Goal: Task Accomplishment & Management: Manage account settings

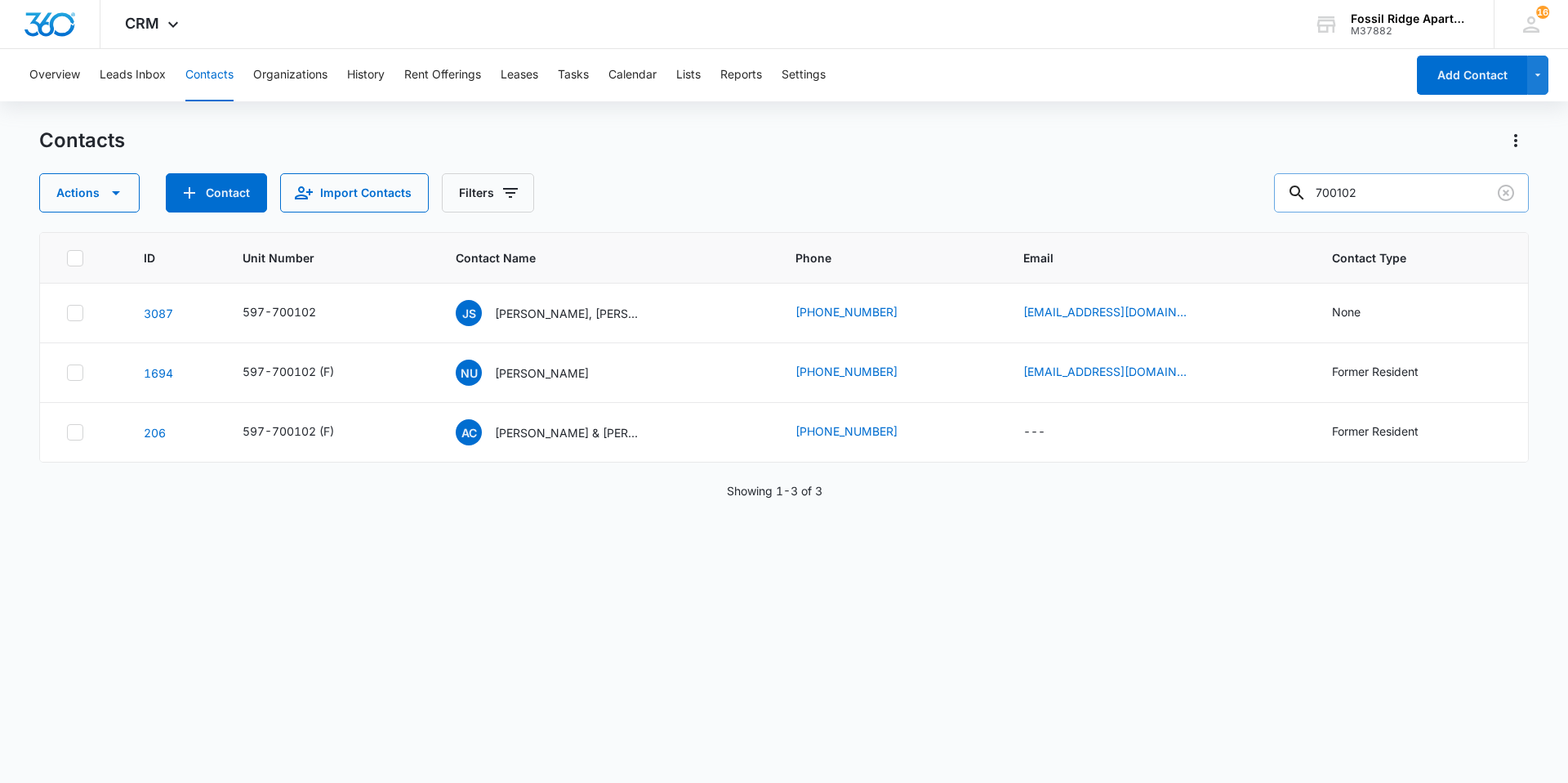
drag, startPoint x: 1407, startPoint y: 190, endPoint x: 1290, endPoint y: 197, distance: 117.2
click at [1290, 197] on input "700102" at bounding box center [1400, 192] width 255 height 39
type input "825302"
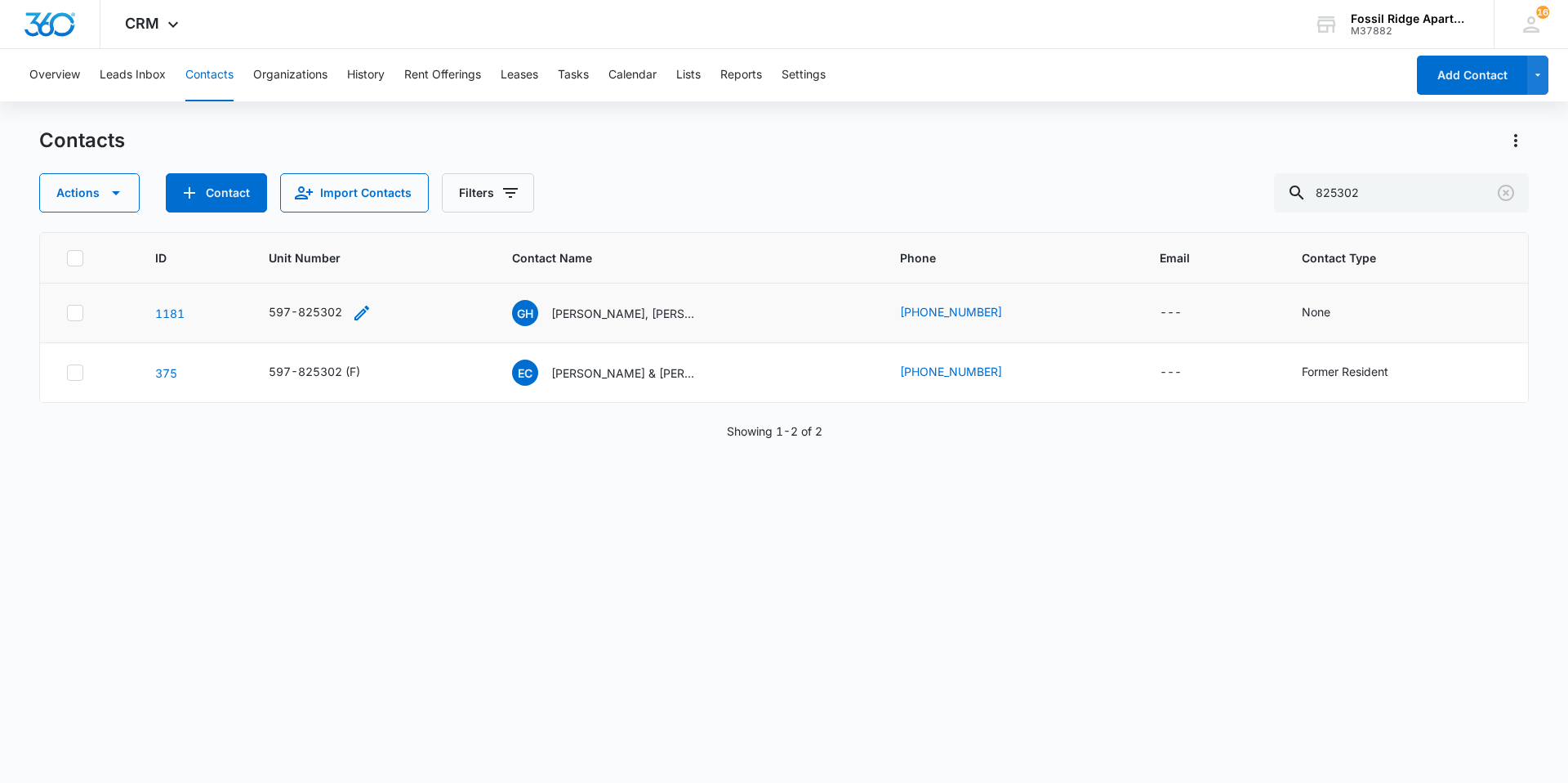
click at [360, 318] on icon "Unit Number - 597-825302 - Select to Edit Field" at bounding box center [361, 313] width 20 height 20
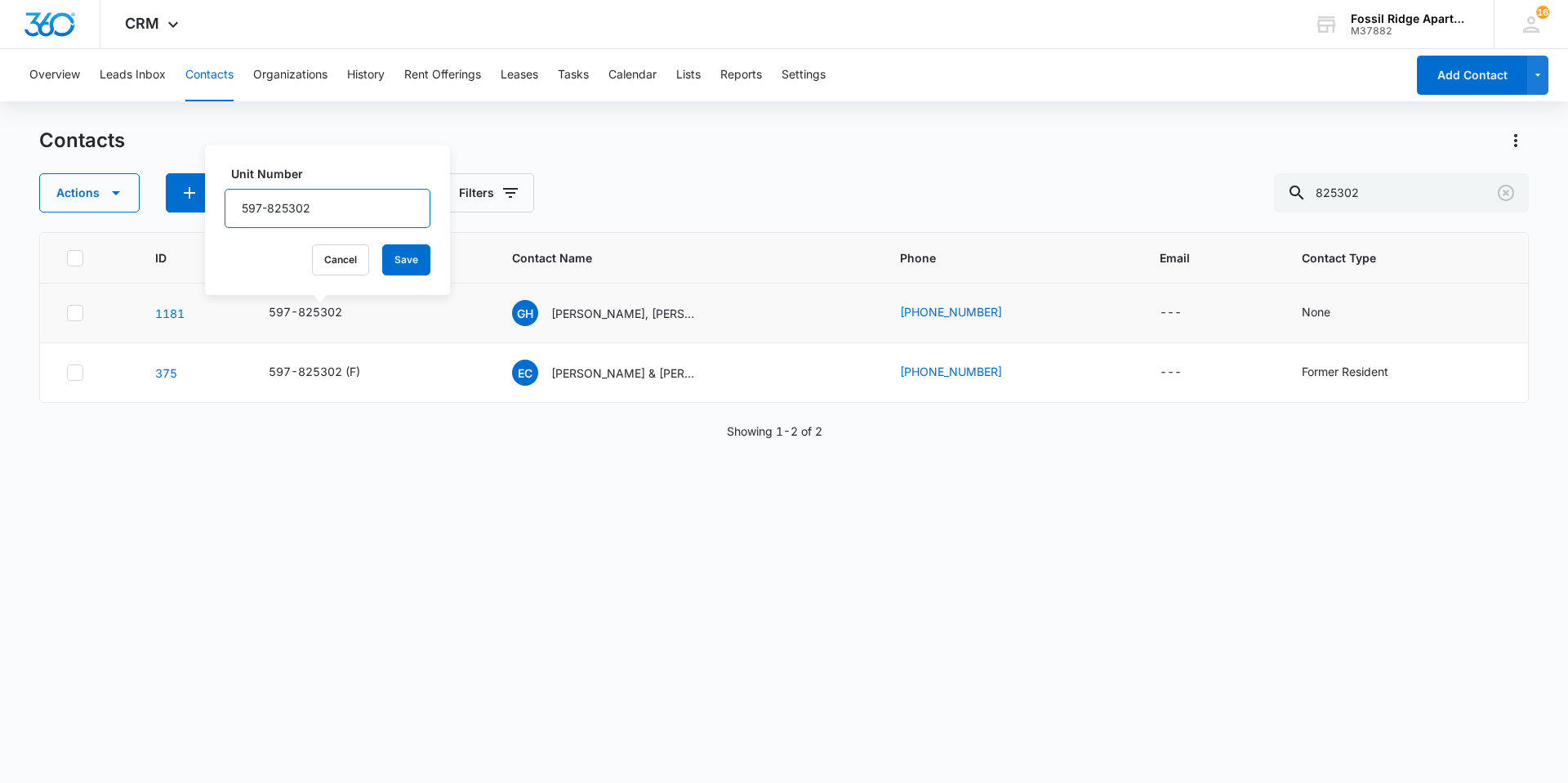
click at [332, 202] on input "597-825302" at bounding box center [327, 208] width 206 height 39
type input "597-825302 (F)"
click at [393, 268] on button "Save" at bounding box center [406, 260] width 48 height 31
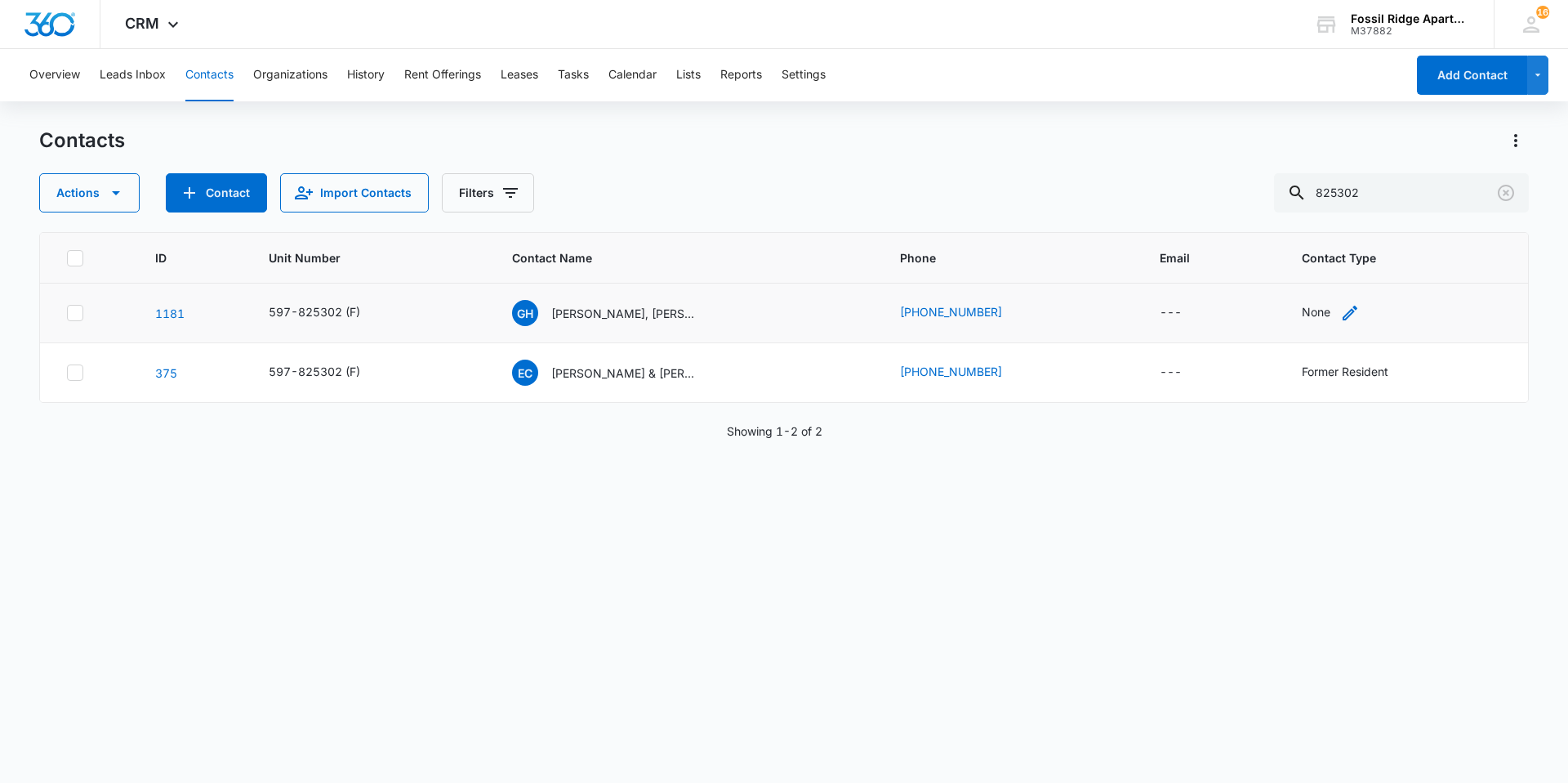
click at [1340, 316] on icon "Contact Type - None - Select to Edit Field" at bounding box center [1350, 313] width 20 height 20
click at [1368, 210] on div at bounding box center [1370, 209] width 26 height 26
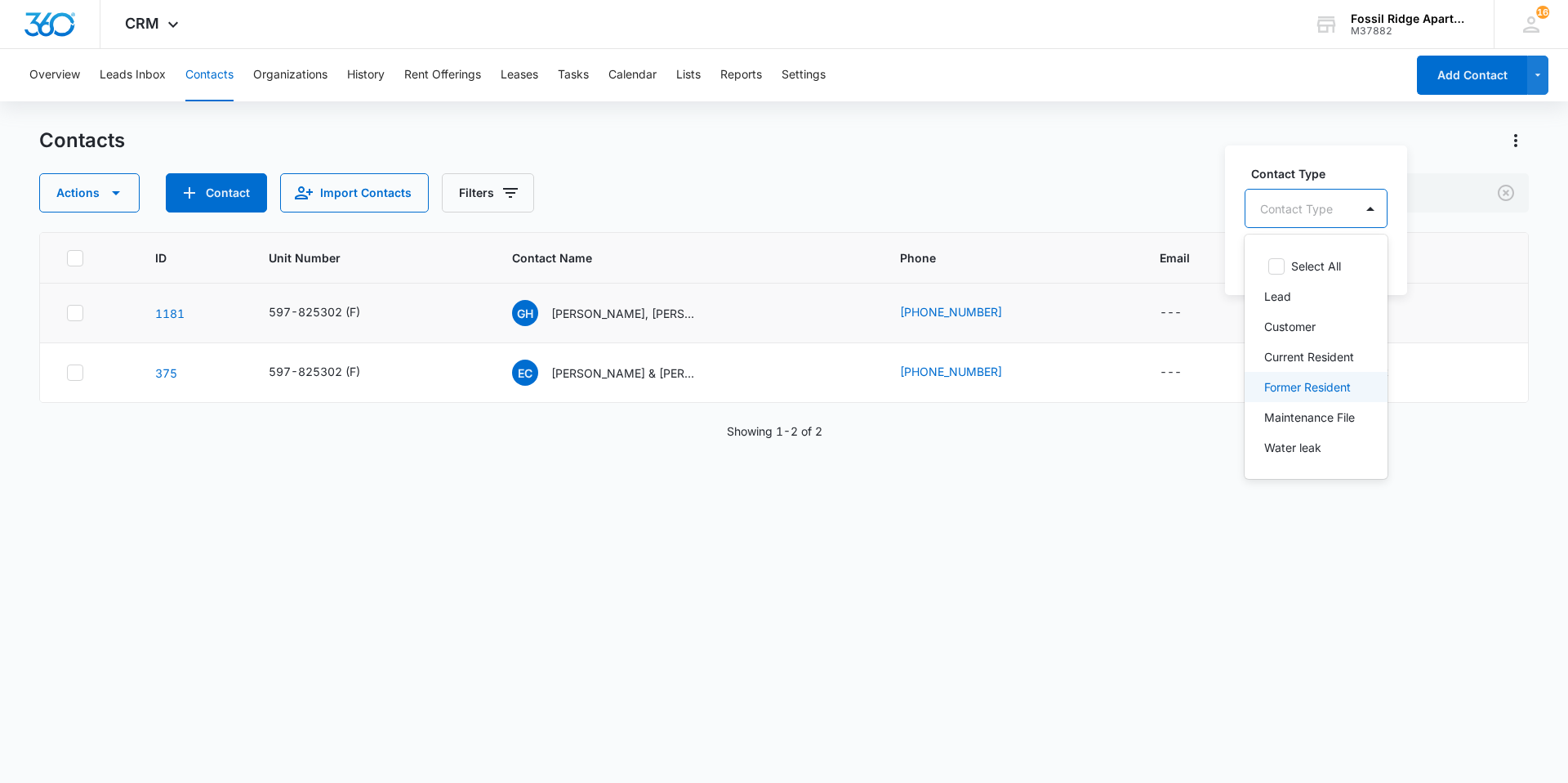
click at [1282, 395] on div "Former Resident" at bounding box center [1316, 387] width 142 height 30
click at [1378, 211] on div "Former Resident" at bounding box center [1322, 207] width 155 height 39
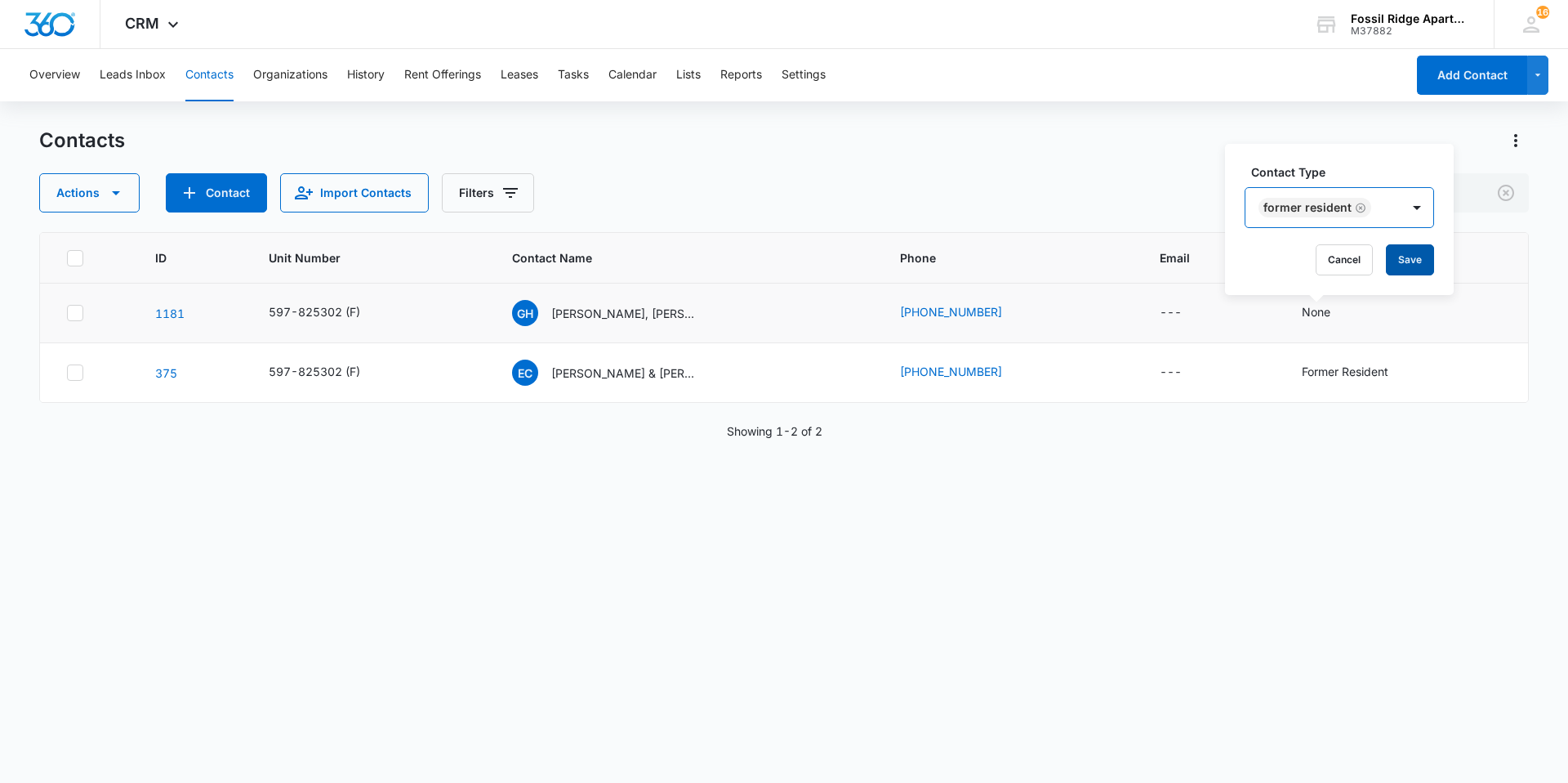
click at [1402, 259] on button "Save" at bounding box center [1409, 260] width 48 height 31
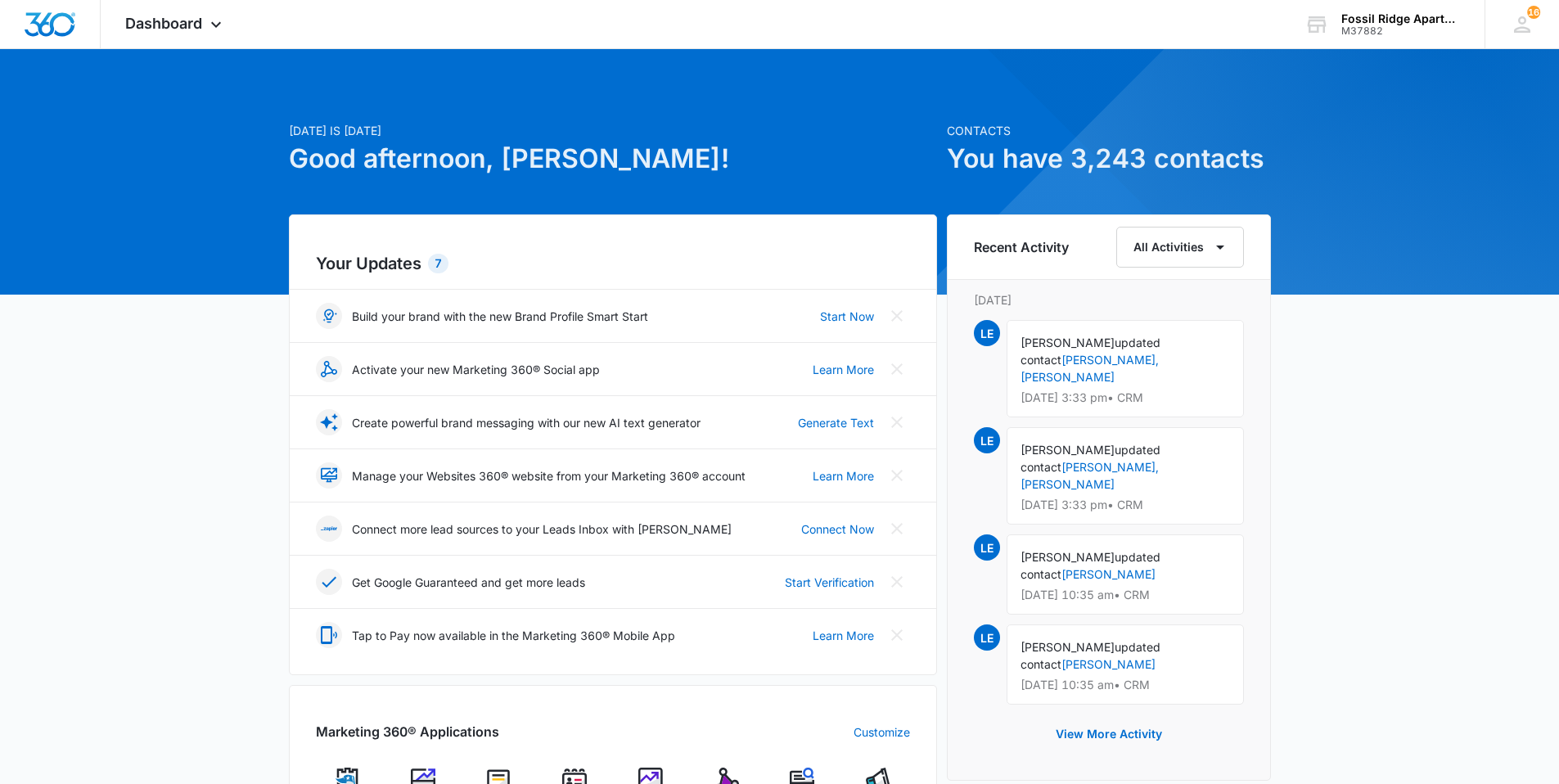
drag, startPoint x: 572, startPoint y: 781, endPoint x: 577, endPoint y: 764, distance: 17.7
click at [572, 781] on img at bounding box center [575, 780] width 24 height 24
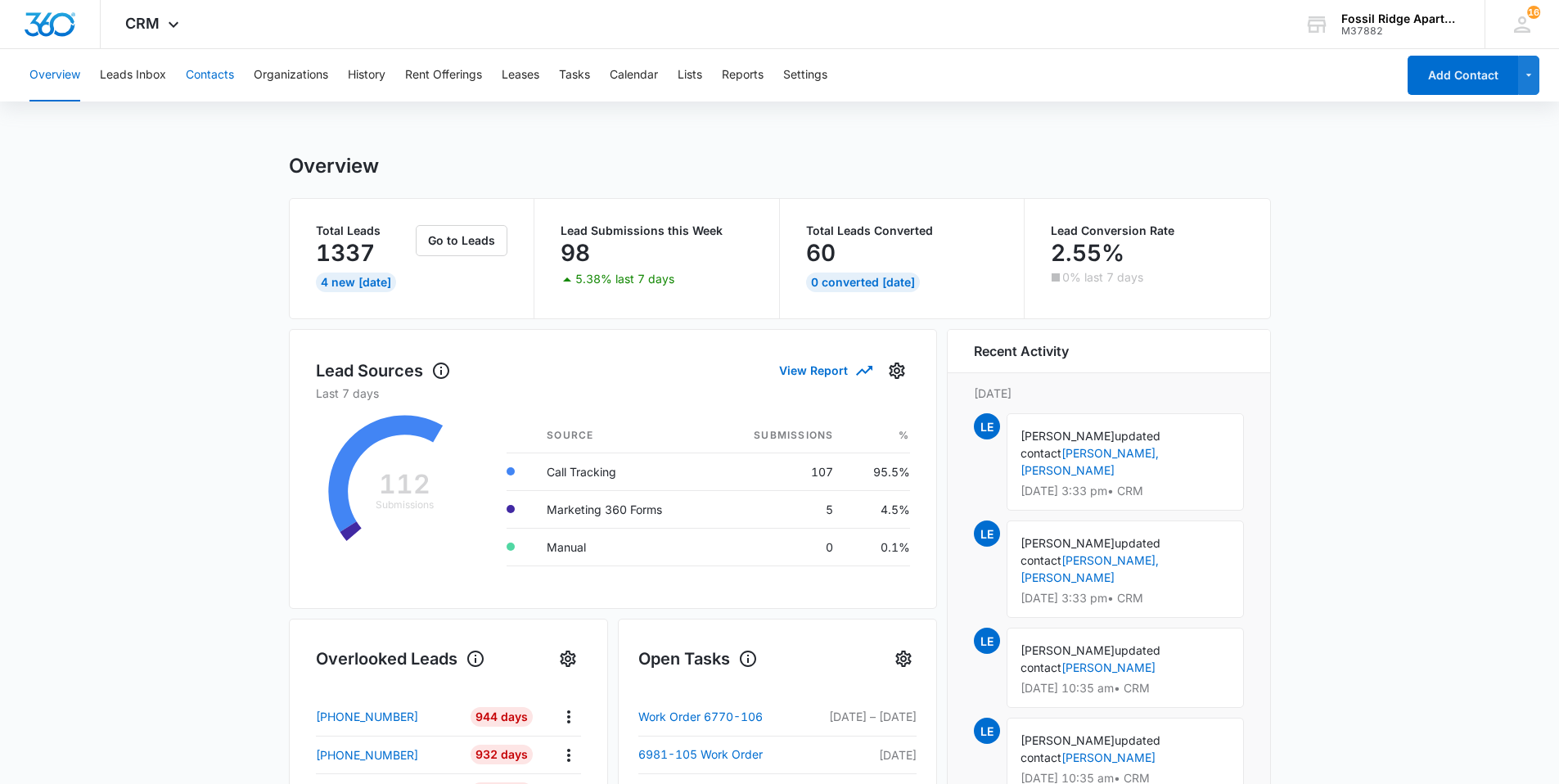
click at [207, 68] on button "Contacts" at bounding box center [209, 75] width 48 height 52
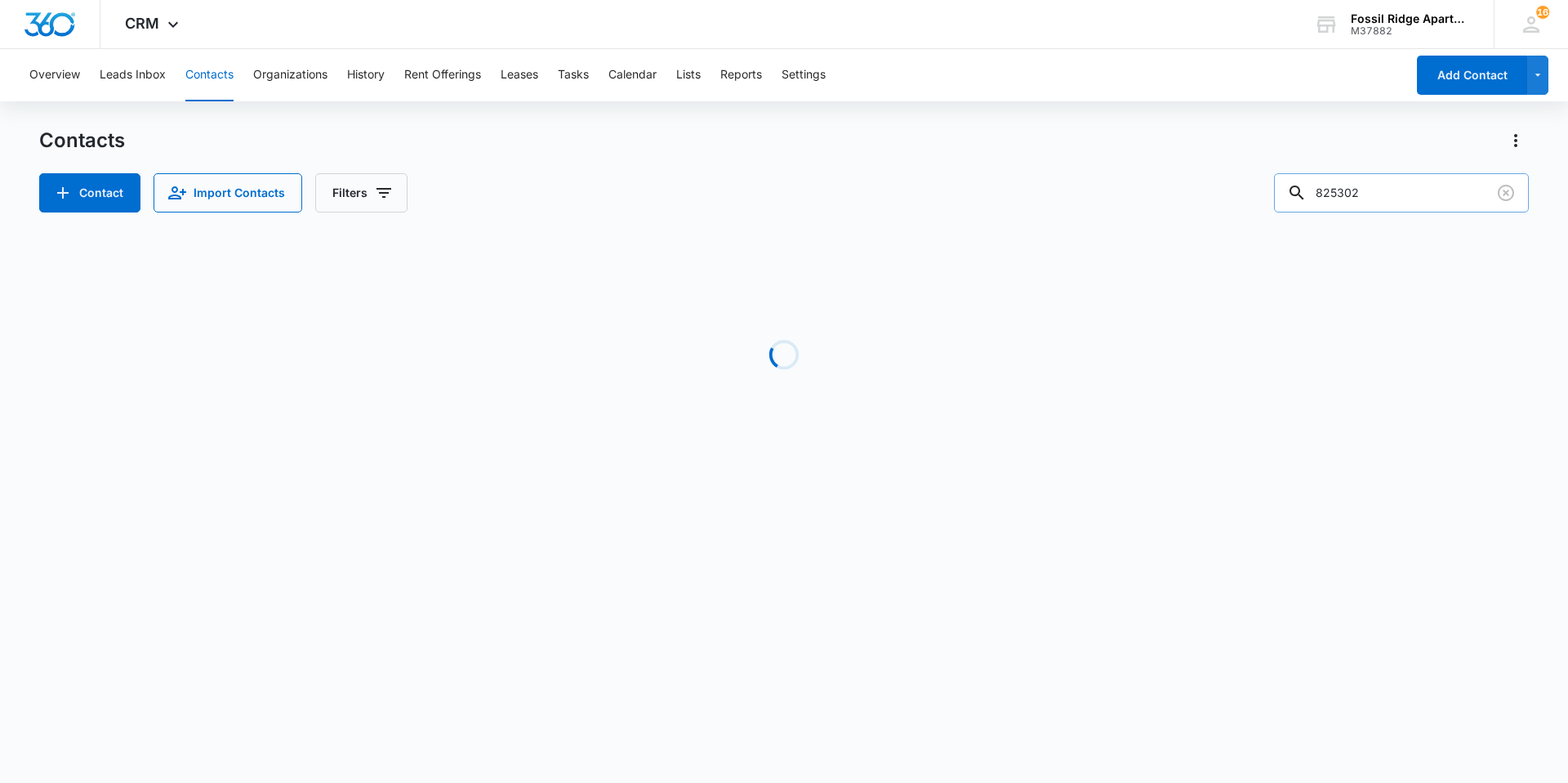
drag, startPoint x: 1398, startPoint y: 185, endPoint x: 1292, endPoint y: 201, distance: 107.2
click at [1292, 201] on input "825302" at bounding box center [1400, 192] width 255 height 39
type input "860301"
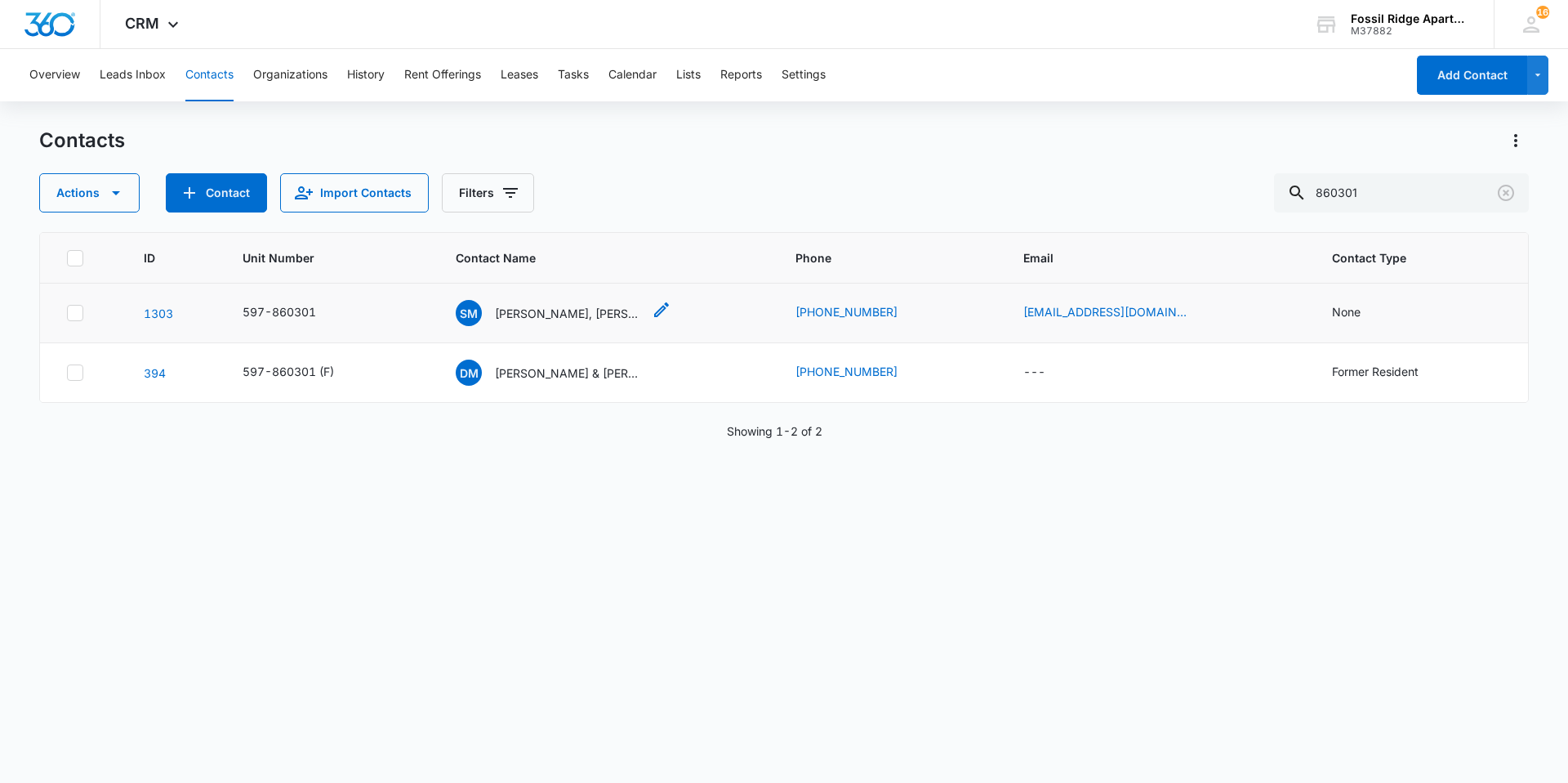
drag, startPoint x: 580, startPoint y: 315, endPoint x: 605, endPoint y: 298, distance: 30.2
click at [580, 315] on p "[PERSON_NAME], [PERSON_NAME]" at bounding box center [568, 314] width 147 height 17
